Goal: Transaction & Acquisition: Obtain resource

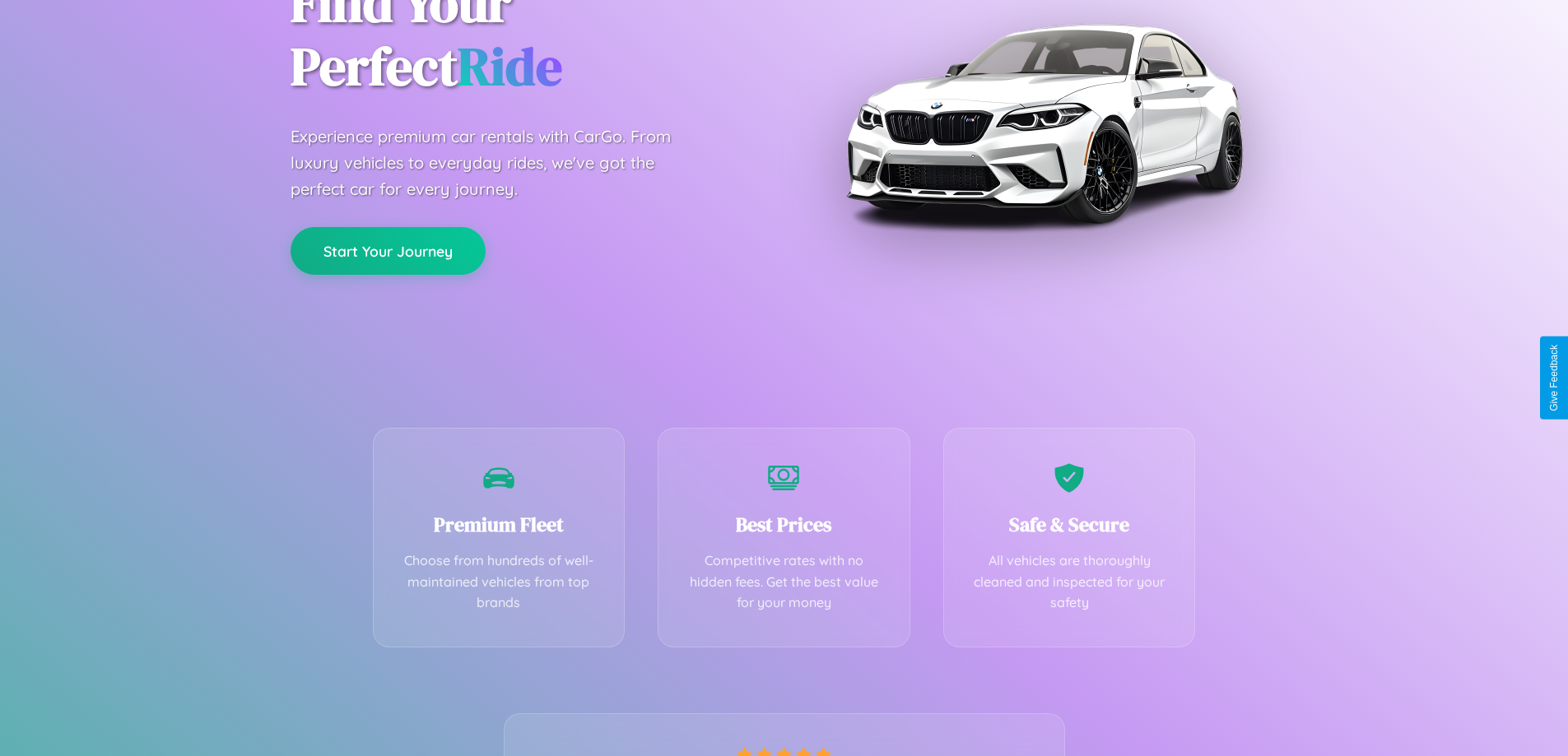
scroll to position [324, 0]
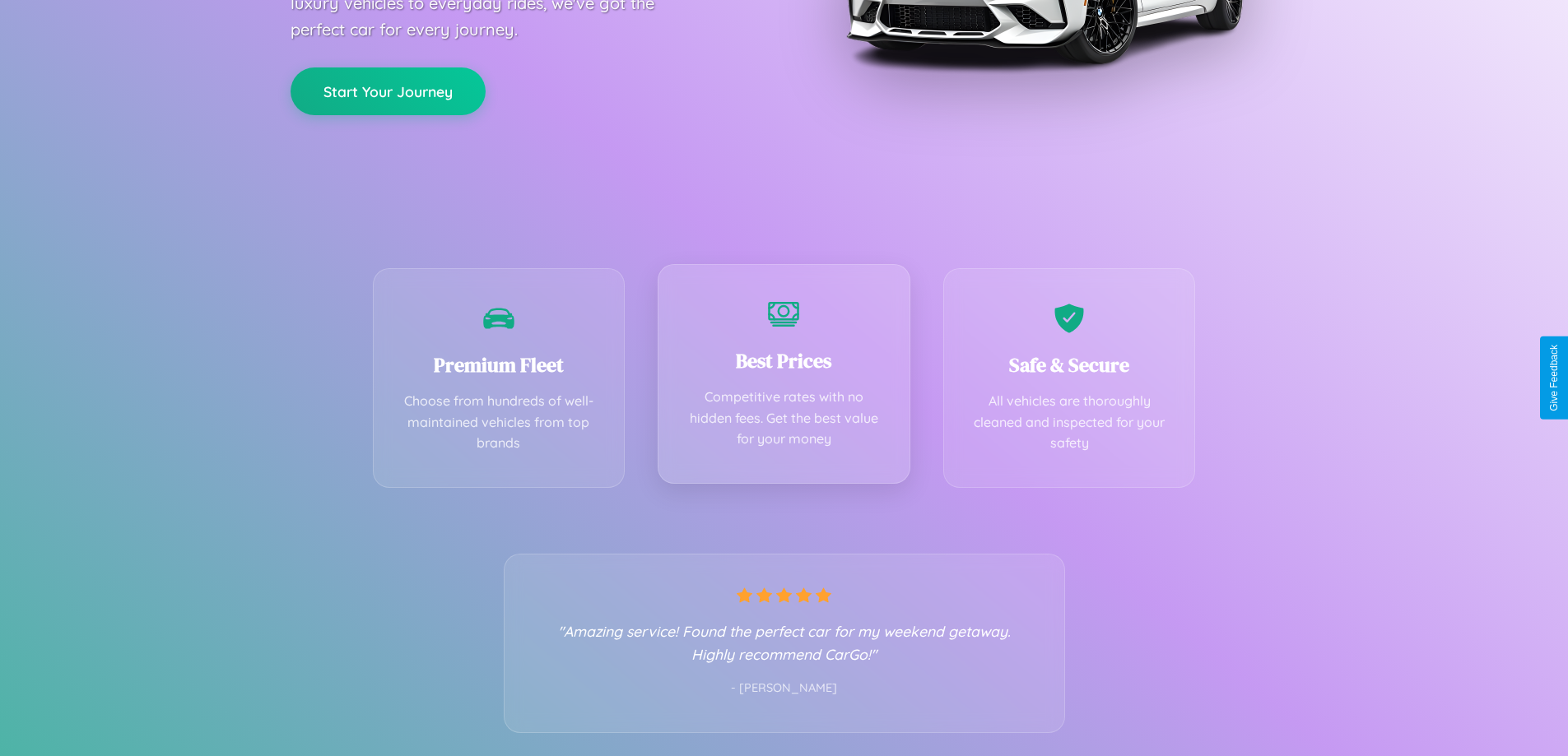
click at [783, 378] on div "Best Prices Competitive rates with no hidden fees. Get the best value for your …" at bounding box center [784, 374] width 252 height 220
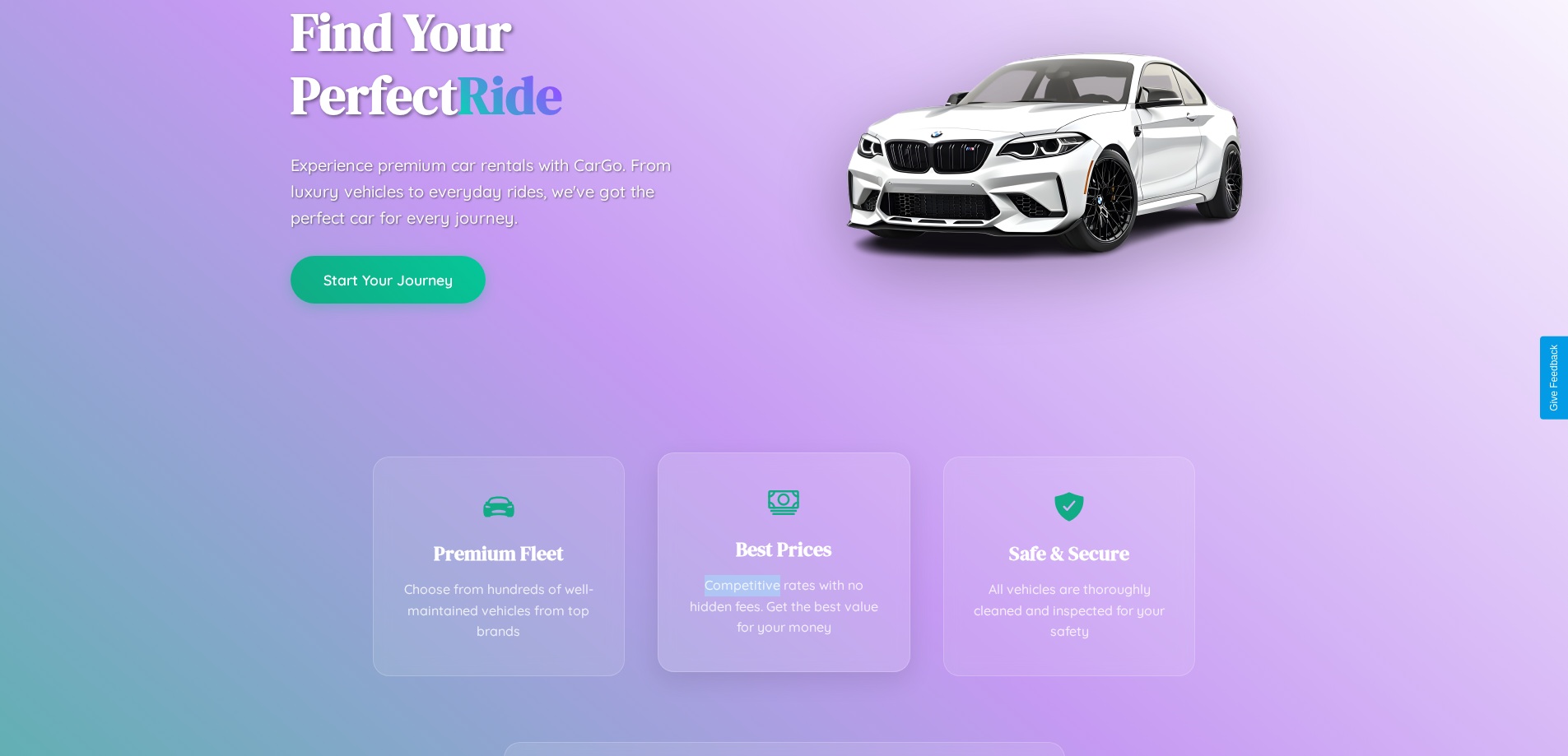
scroll to position [0, 0]
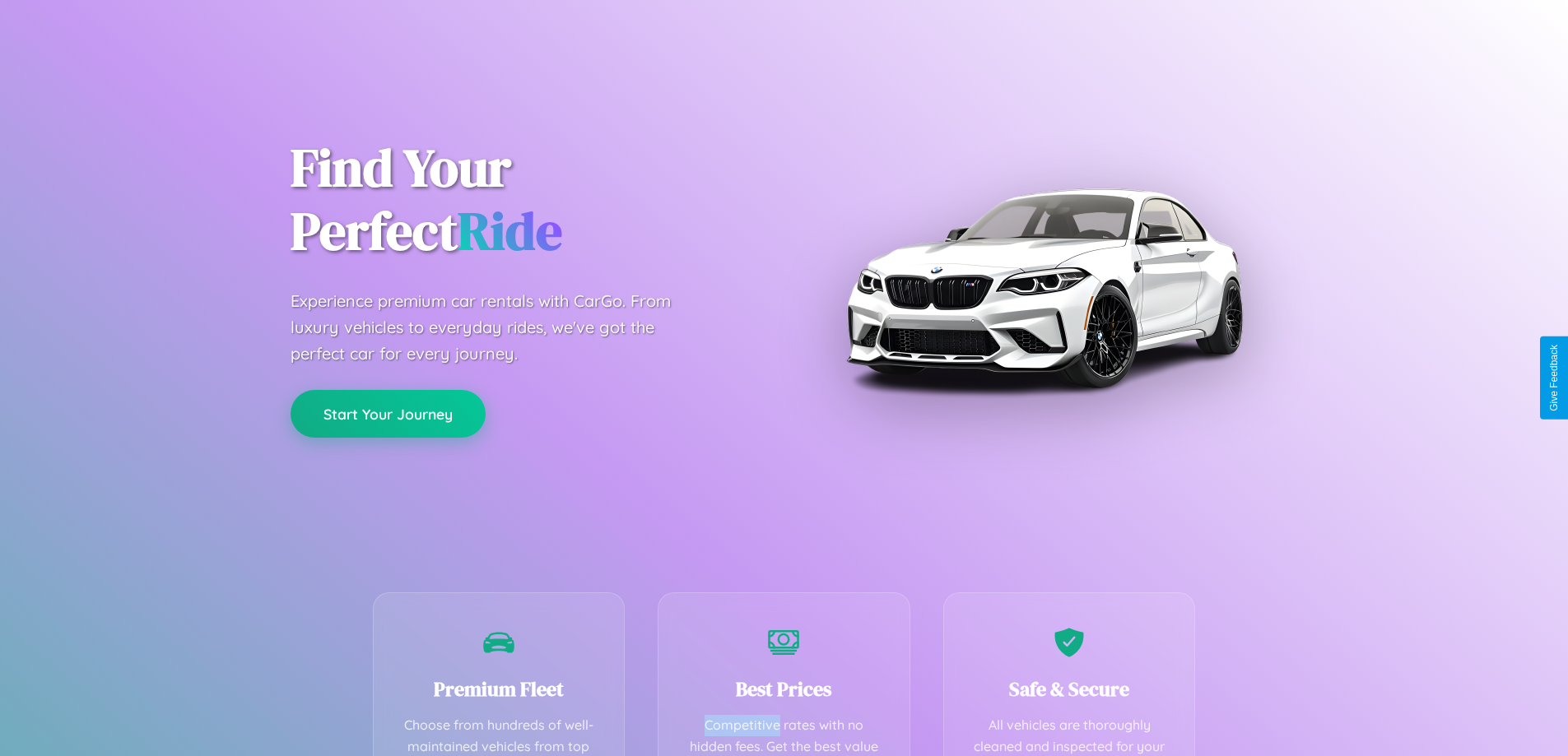
click at [388, 414] on button "Start Your Journey" at bounding box center [388, 413] width 195 height 48
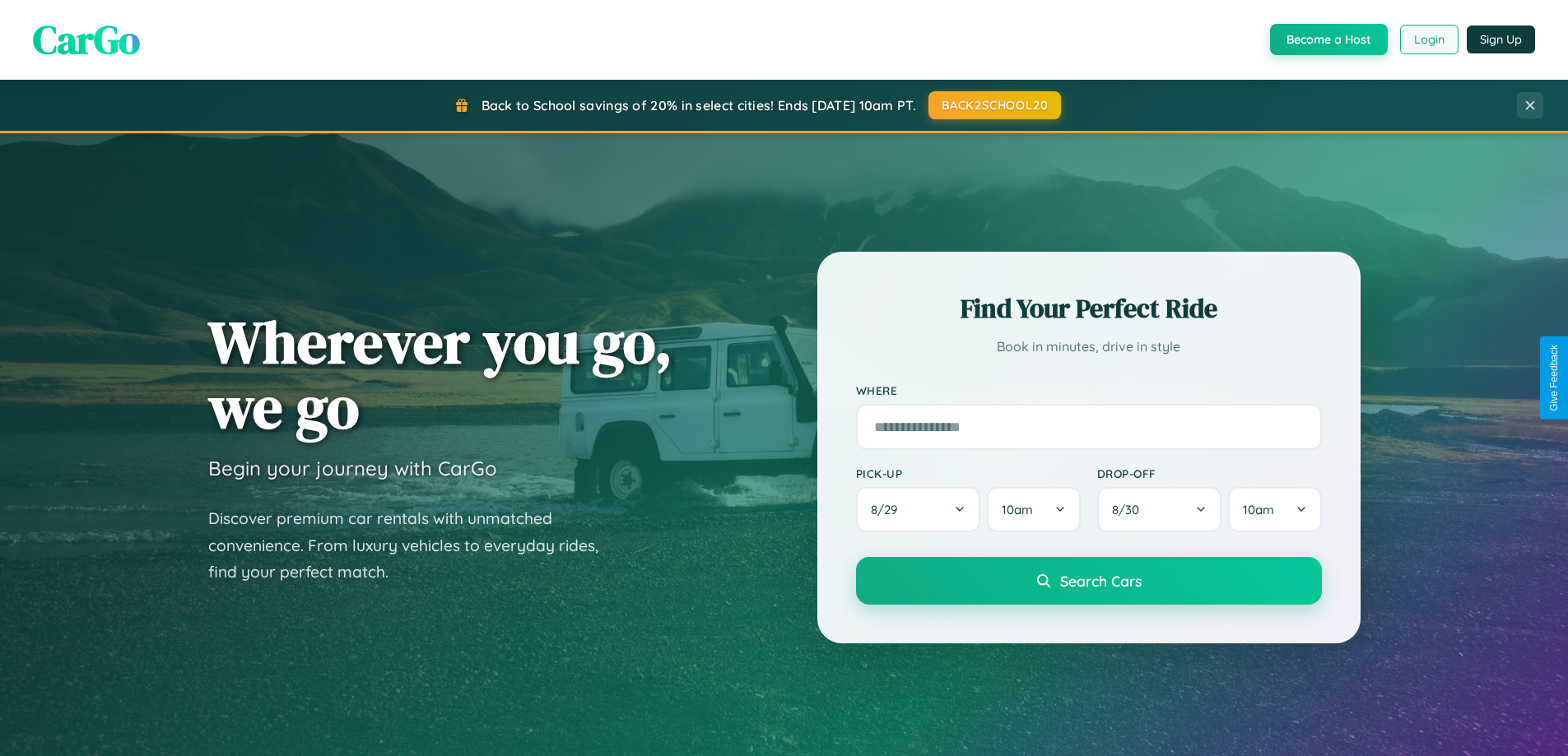
click at [1428, 39] on button "Login" at bounding box center [1429, 39] width 58 height 30
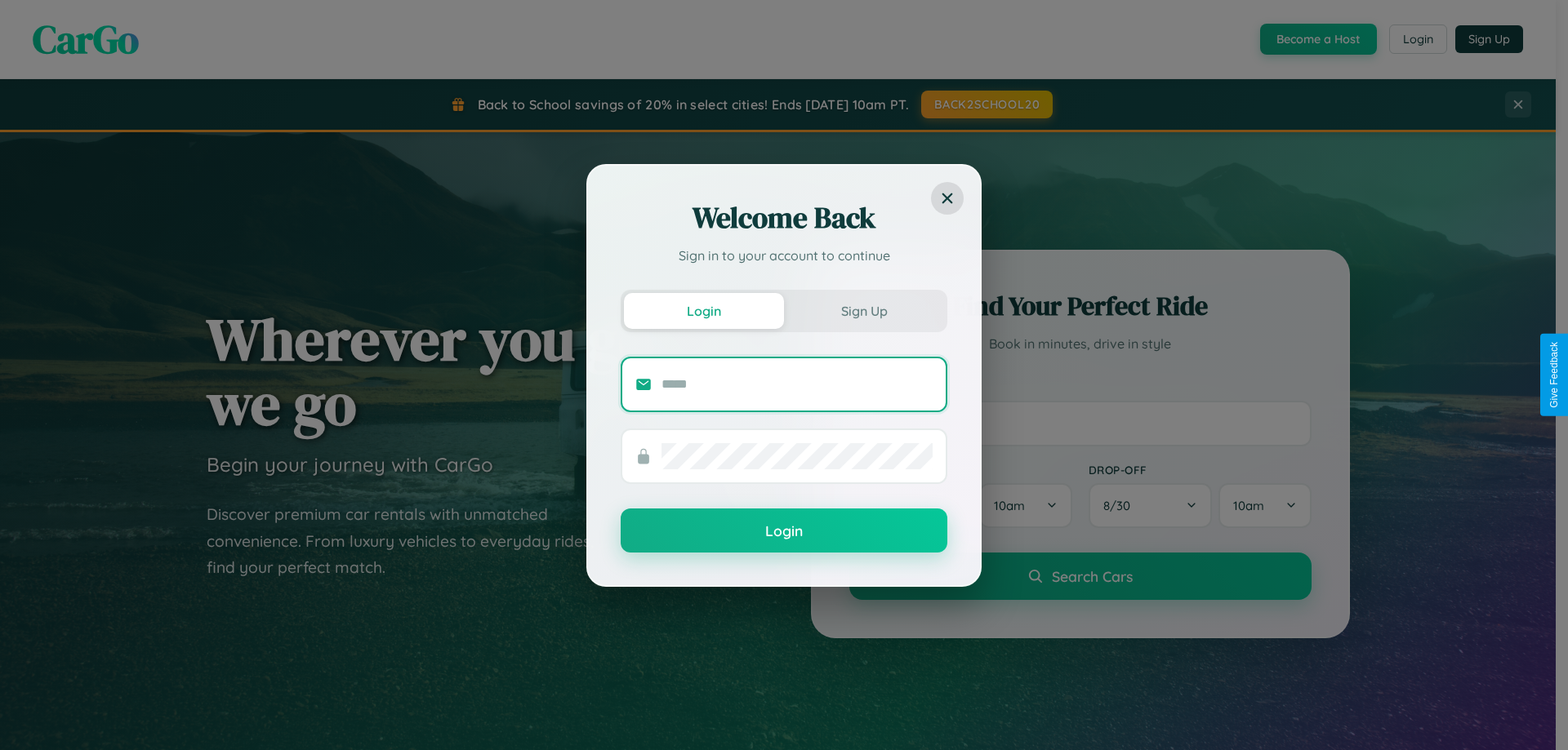
click at [797, 384] on input "text" at bounding box center [797, 384] width 271 height 26
type input "**********"
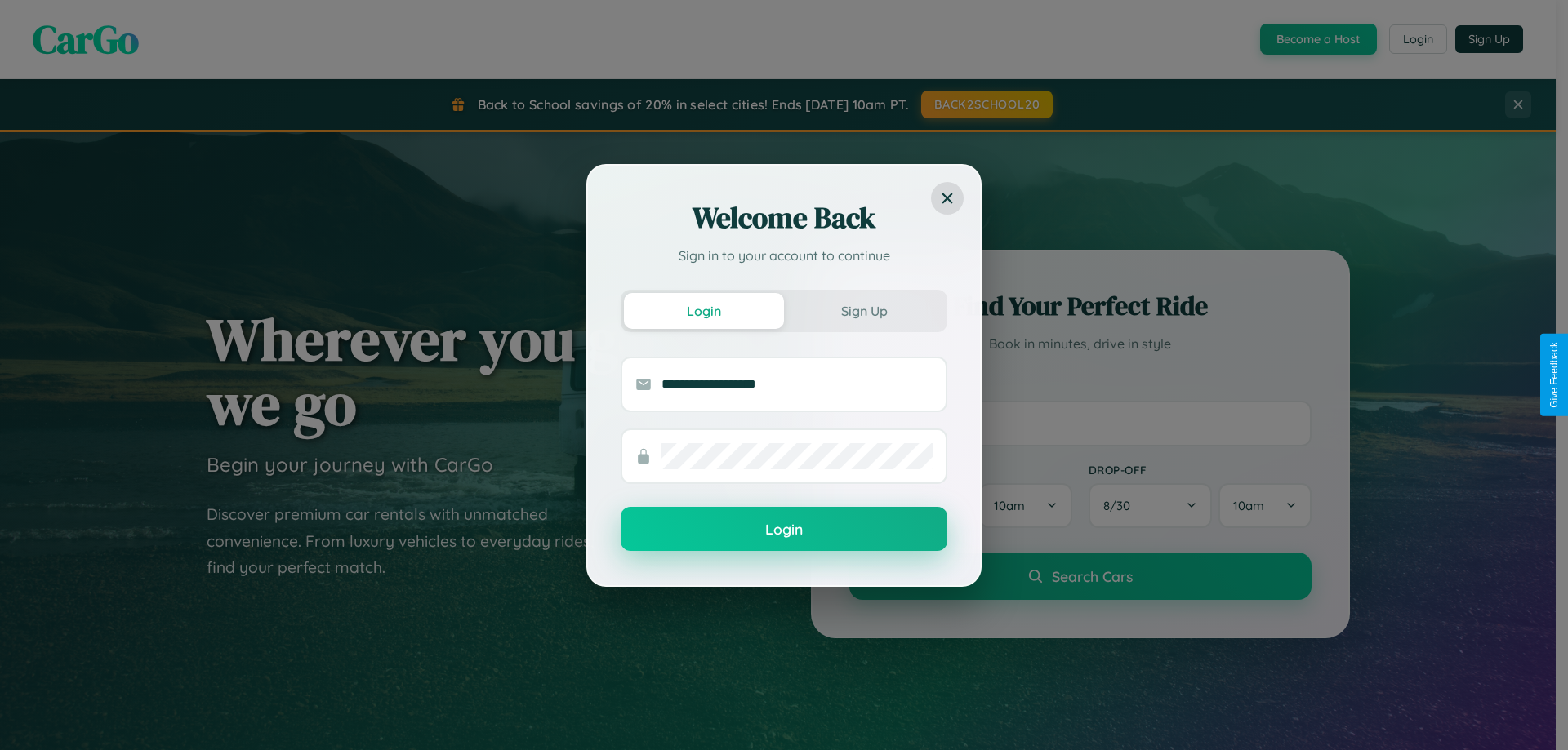
click at [784, 530] on button "Login" at bounding box center [784, 528] width 326 height 44
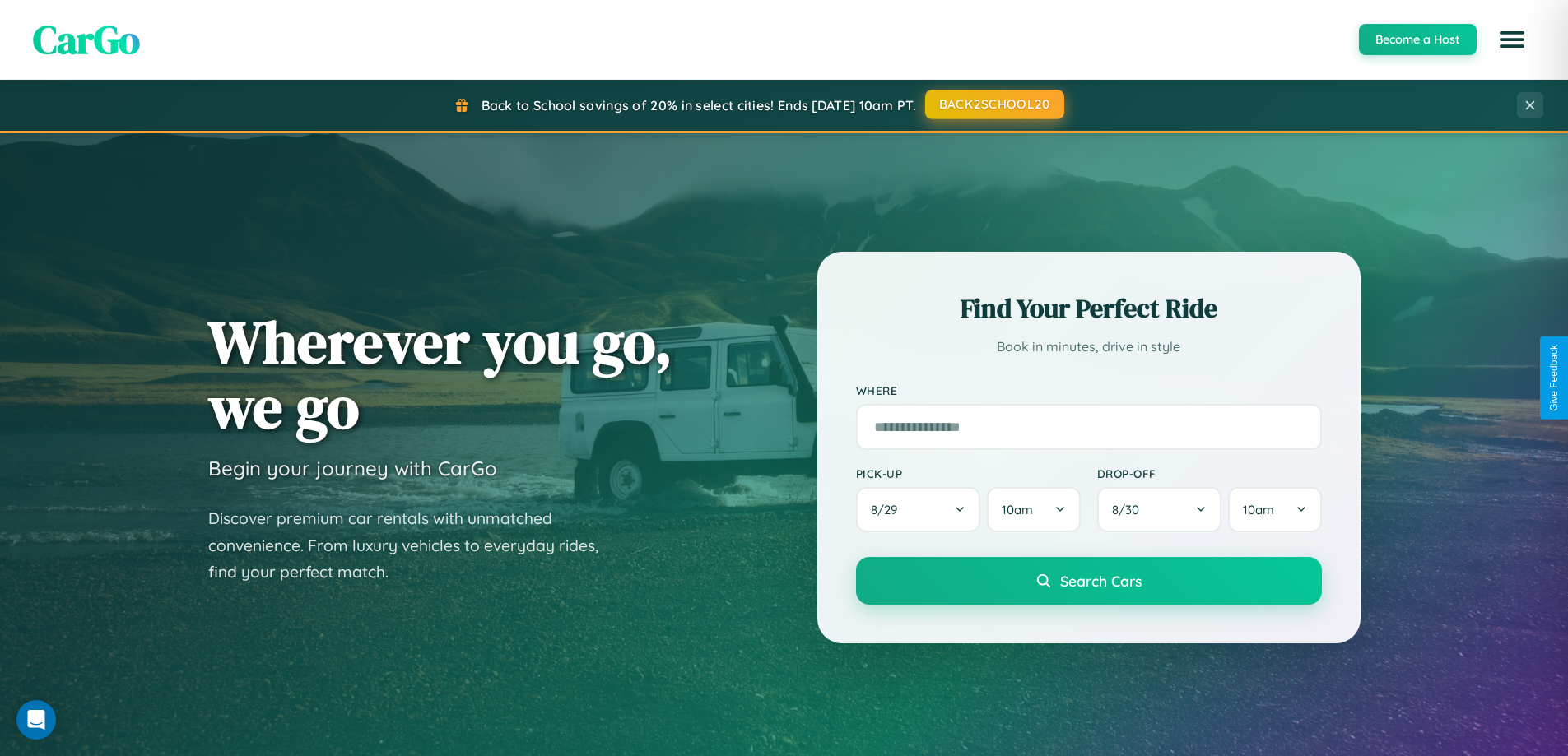
click at [994, 104] on button "BACK2SCHOOL20" at bounding box center [995, 104] width 139 height 30
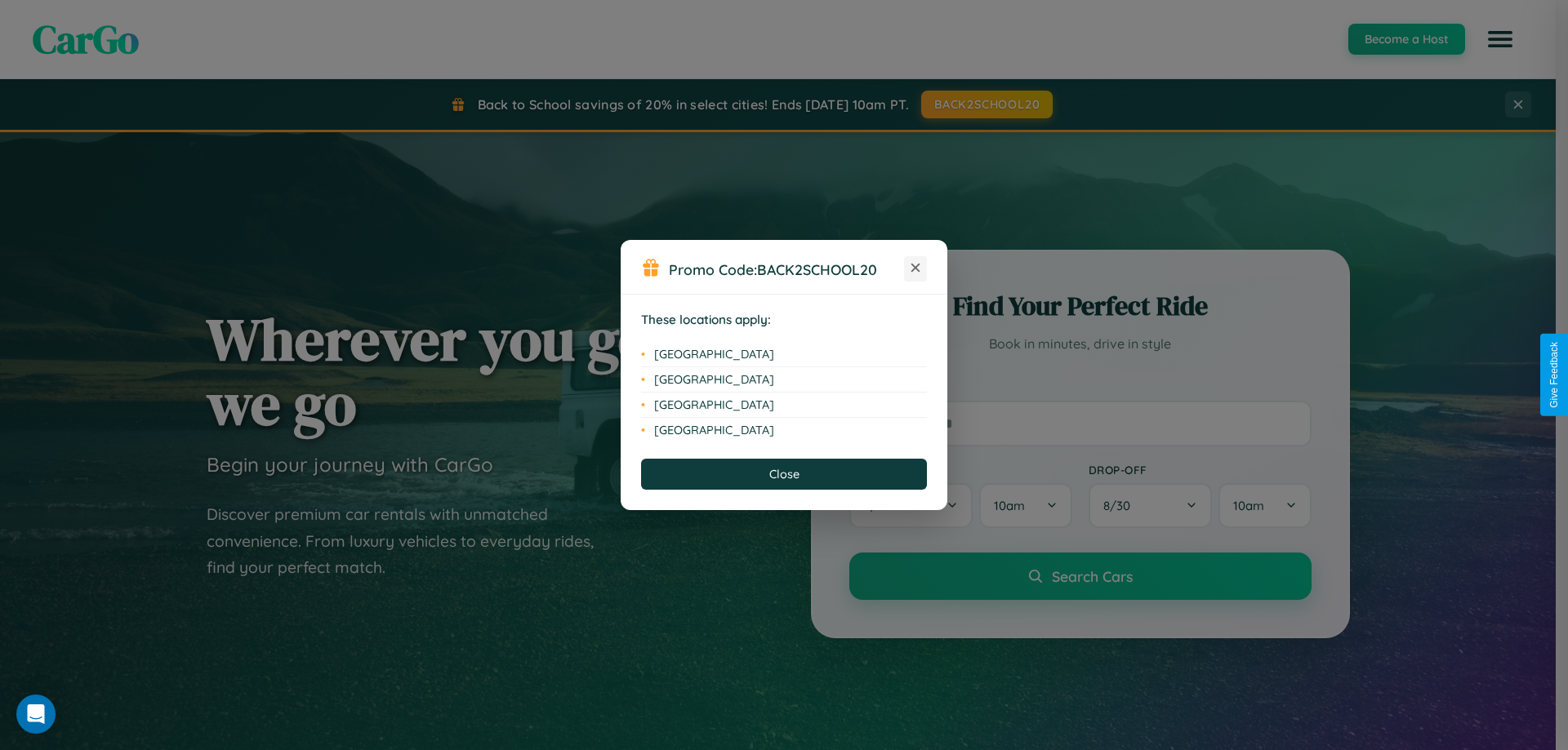
click at [915, 268] on icon at bounding box center [916, 268] width 9 height 9
